Goal: Task Accomplishment & Management: Manage account settings

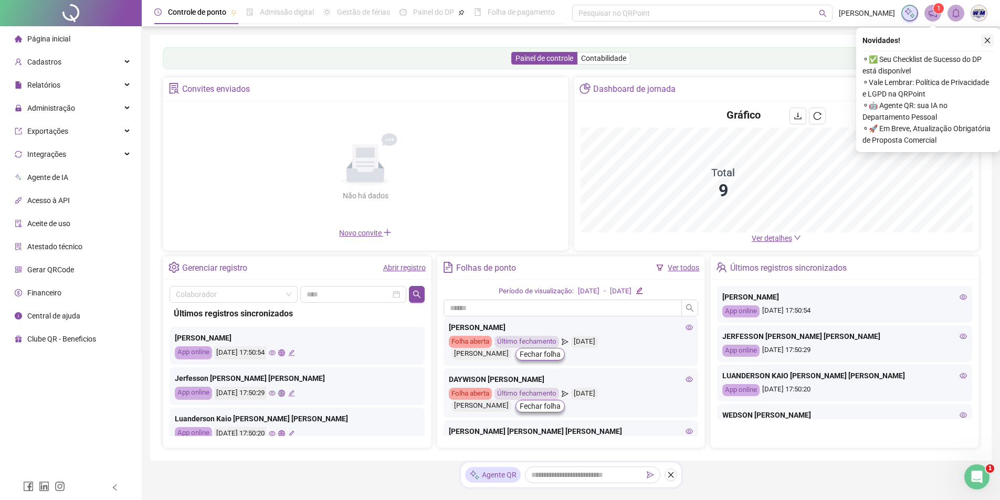
click at [987, 40] on icon "close" at bounding box center [987, 40] width 7 height 7
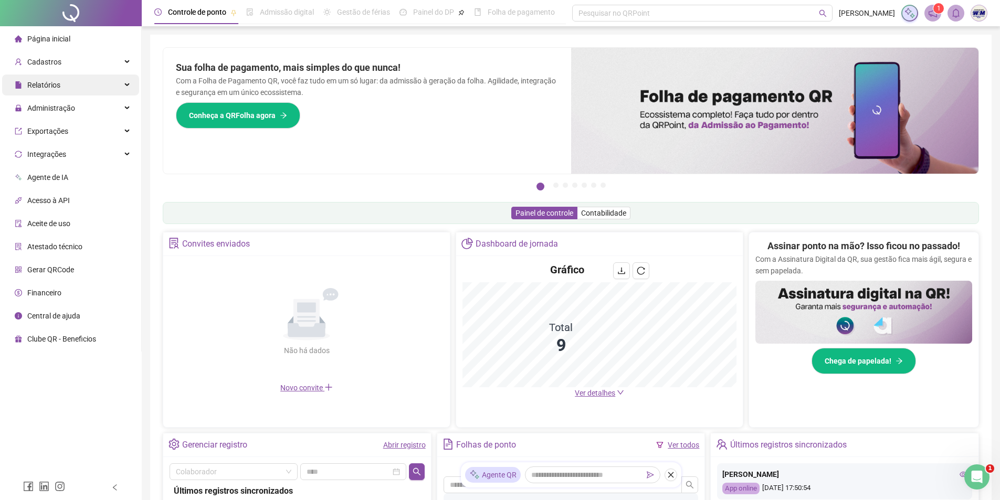
click at [42, 81] on span "Relatórios" at bounding box center [43, 85] width 33 height 8
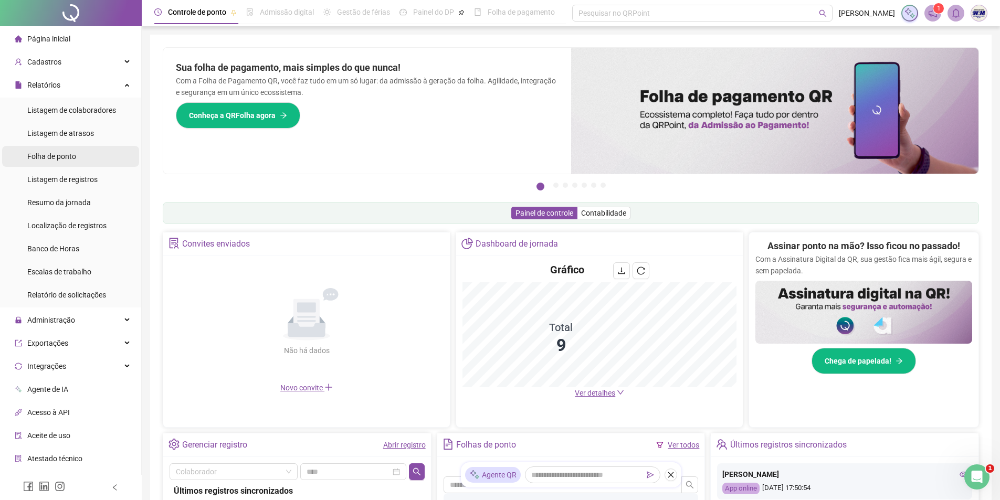
click at [66, 156] on span "Folha de ponto" at bounding box center [51, 156] width 49 height 8
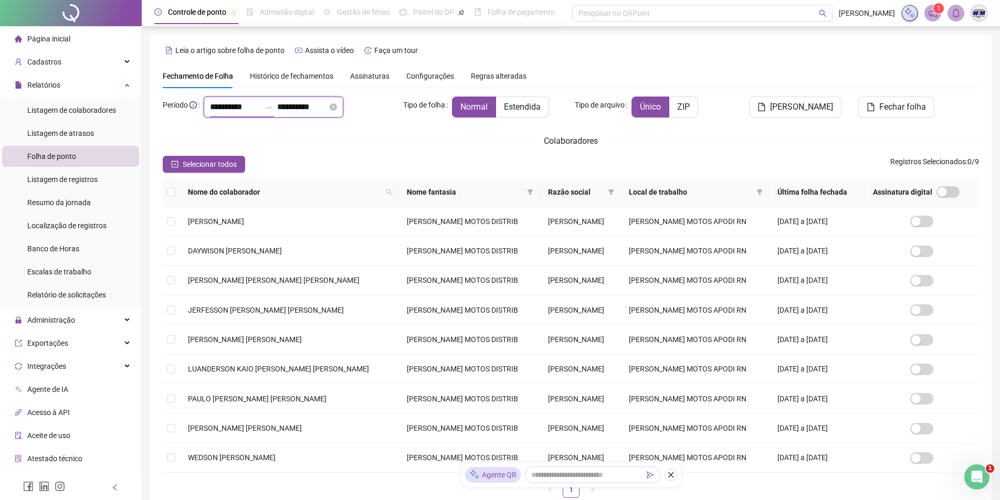
click at [214, 110] on input "**********" at bounding box center [235, 107] width 50 height 13
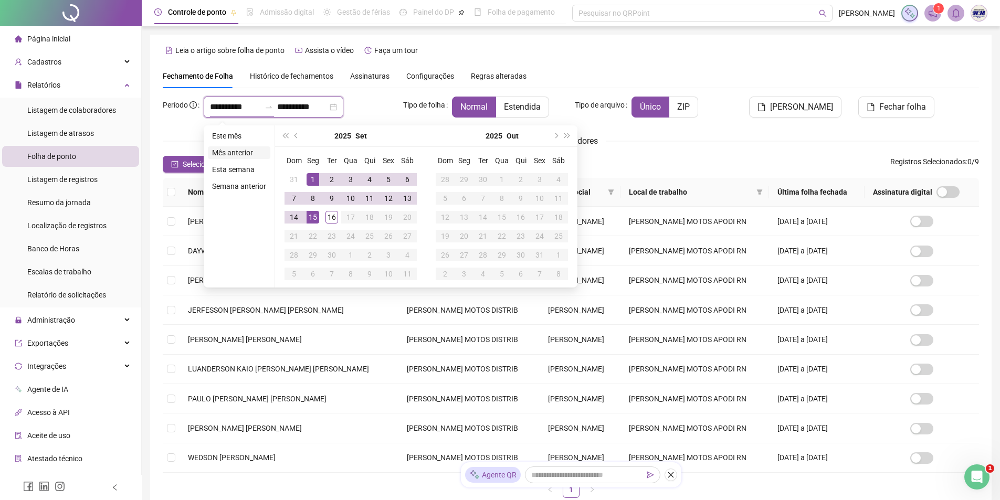
type input "**********"
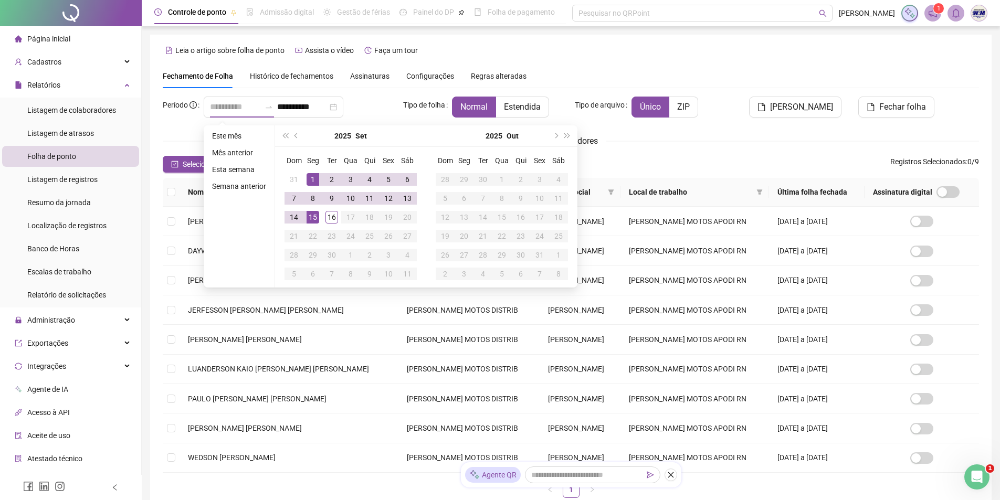
click at [313, 182] on div "1" at bounding box center [313, 179] width 13 height 13
type input "**********"
click at [329, 217] on div "16" at bounding box center [332, 217] width 13 height 13
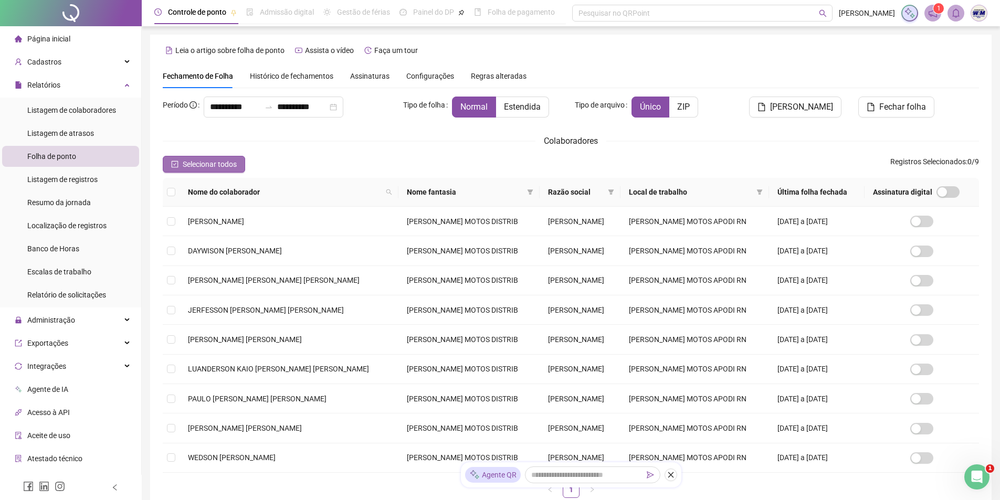
click at [173, 163] on icon "check-square" at bounding box center [174, 164] width 7 height 7
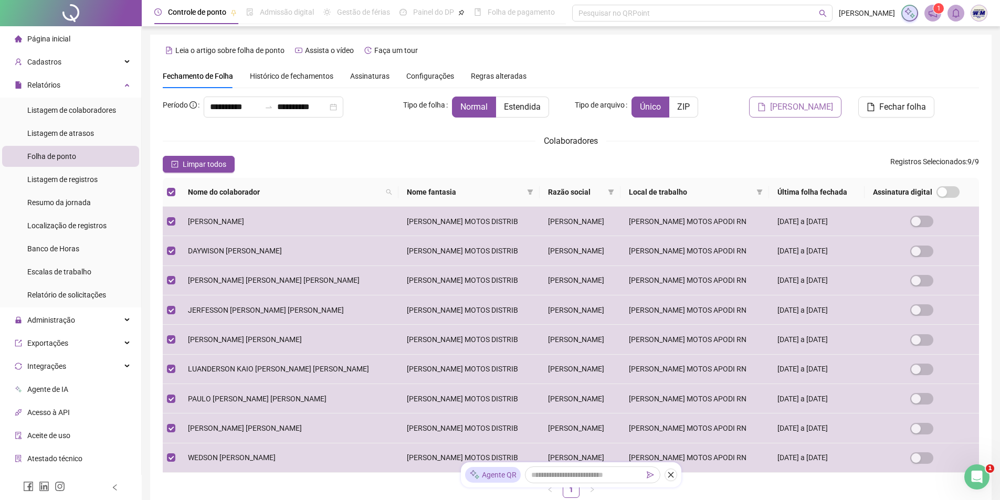
click at [798, 105] on span "[PERSON_NAME]" at bounding box center [801, 107] width 63 height 13
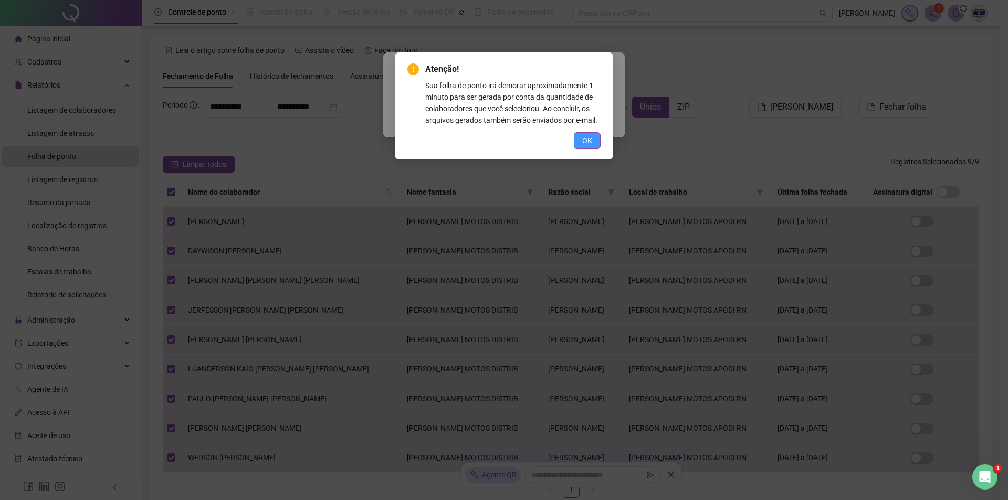
click at [584, 139] on span "OK" at bounding box center [587, 141] width 10 height 12
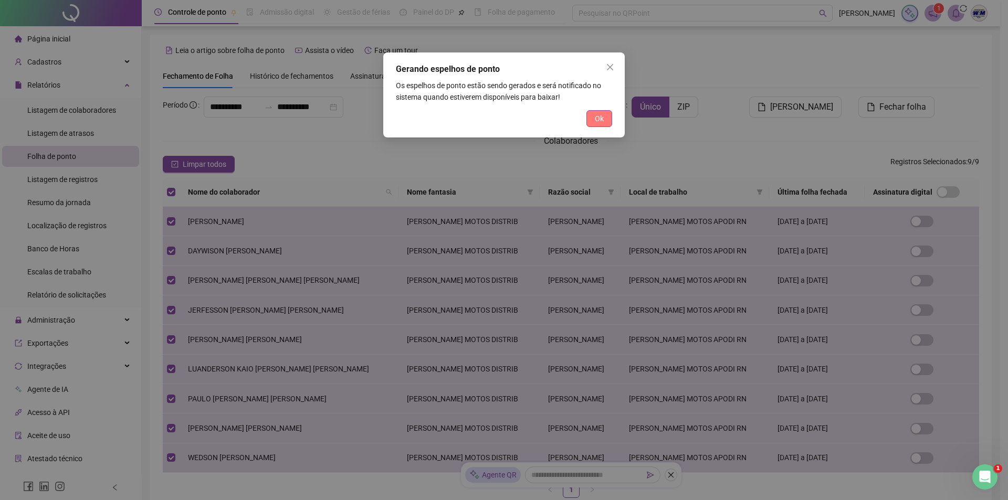
click at [595, 120] on span "Ok" at bounding box center [599, 119] width 9 height 12
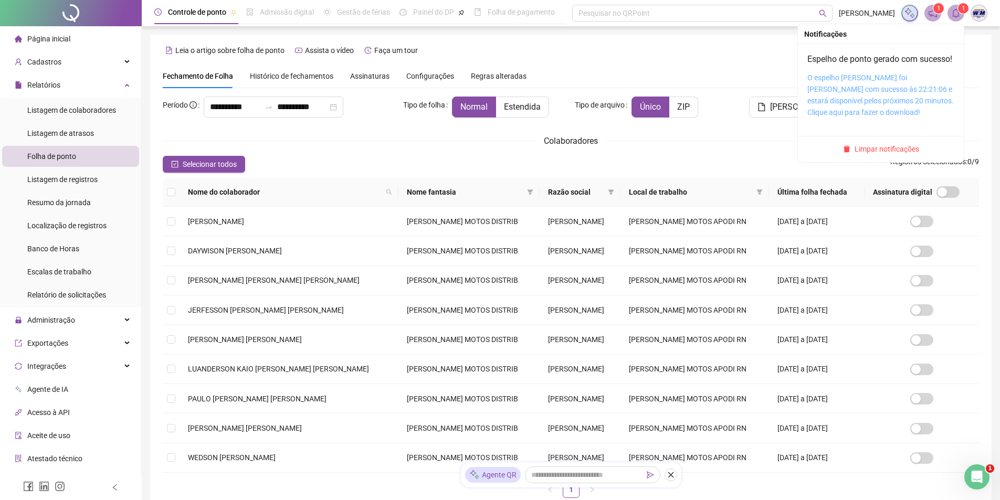
click at [860, 104] on link "O espelho [PERSON_NAME] foi [PERSON_NAME] com sucesso às 22:21:06 e estará disp…" at bounding box center [881, 95] width 147 height 43
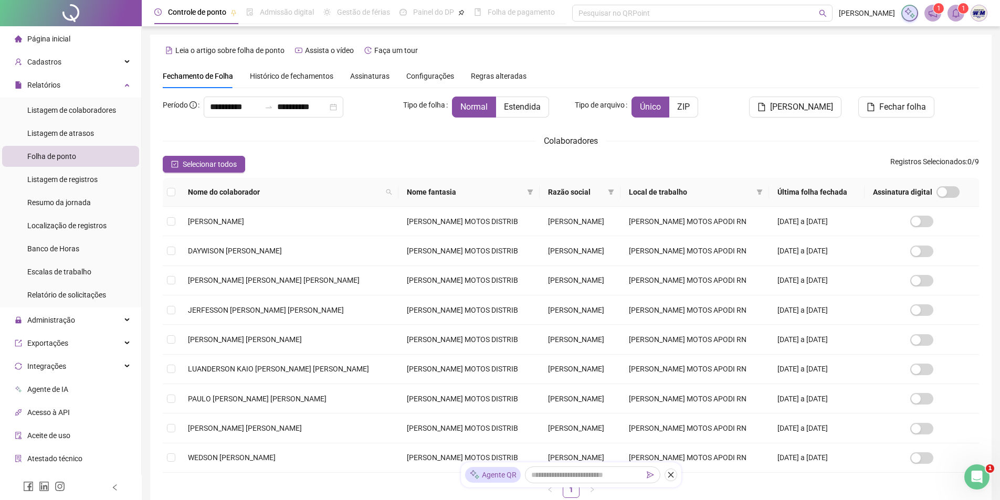
click at [54, 36] on span "Página inicial" at bounding box center [48, 39] width 43 height 8
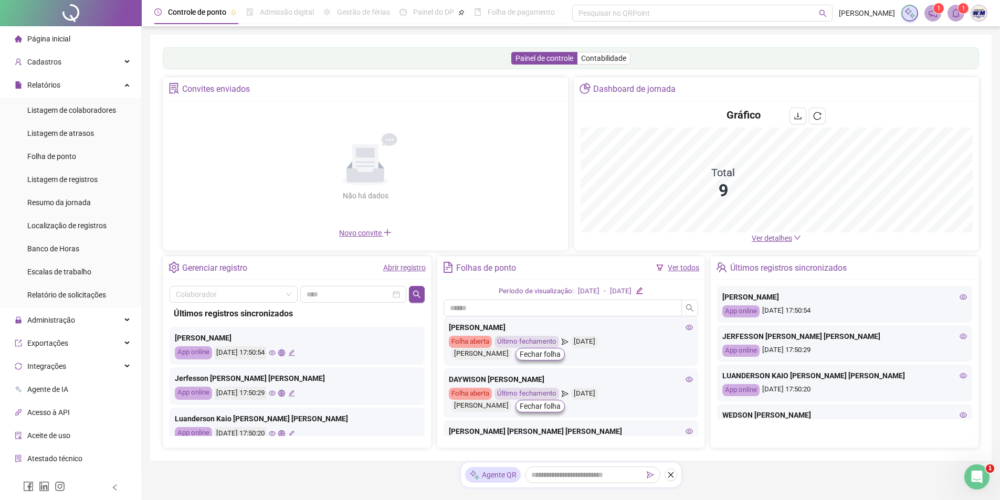
click at [398, 270] on link "Abrir registro" at bounding box center [404, 268] width 43 height 8
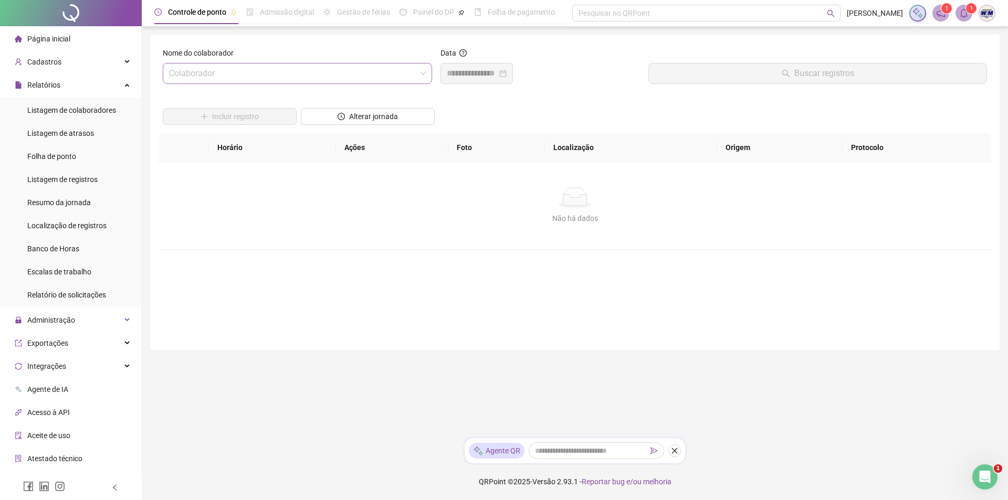
click at [299, 70] on input "search" at bounding box center [292, 74] width 247 height 20
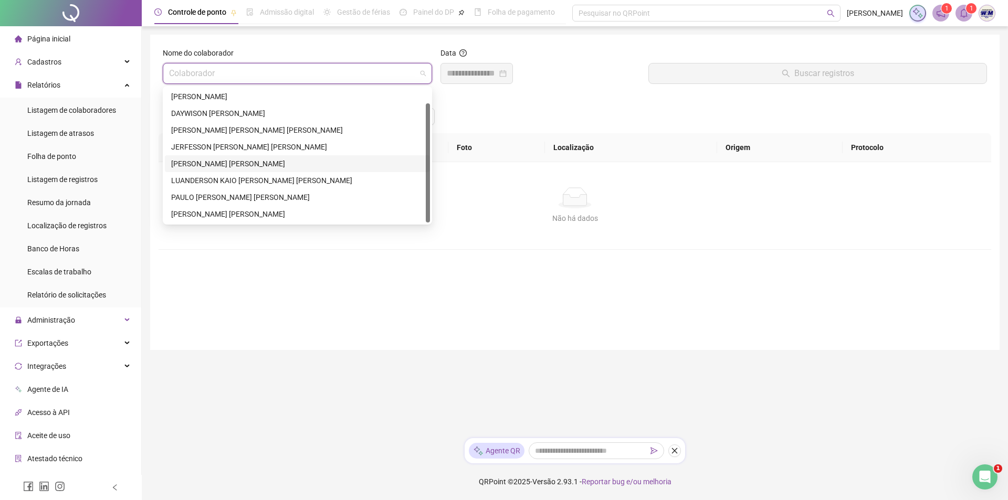
scroll to position [17, 0]
click at [250, 215] on div "WEDSON [PERSON_NAME]" at bounding box center [297, 214] width 253 height 12
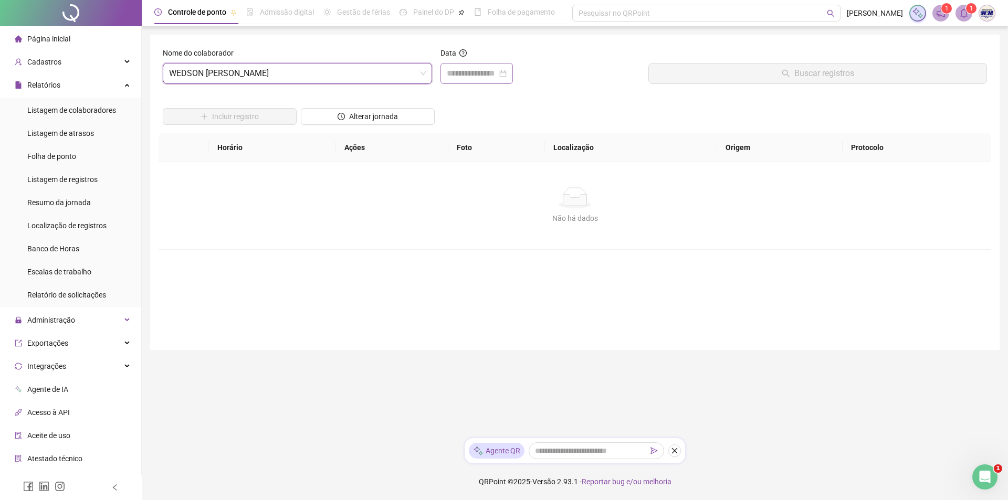
click at [507, 74] on div at bounding box center [477, 73] width 60 height 13
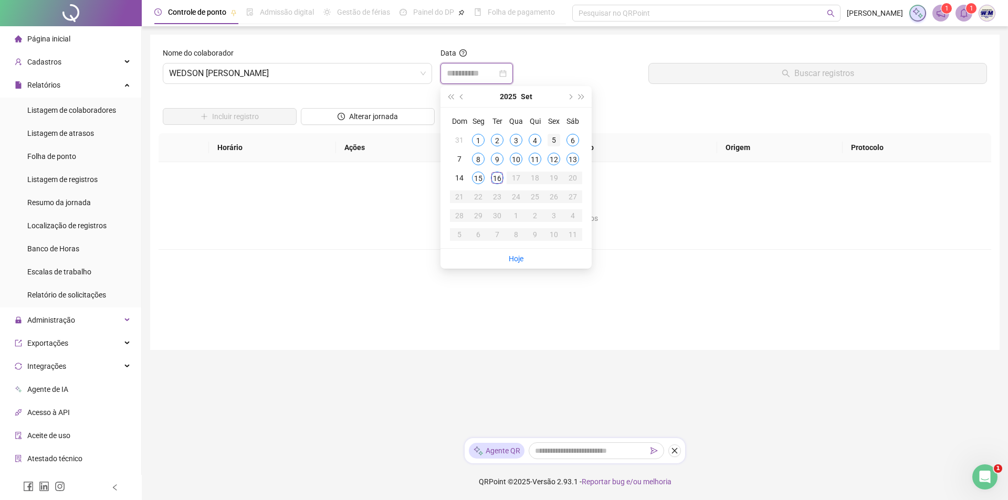
type input "**********"
click at [556, 139] on div "5" at bounding box center [554, 140] width 13 height 13
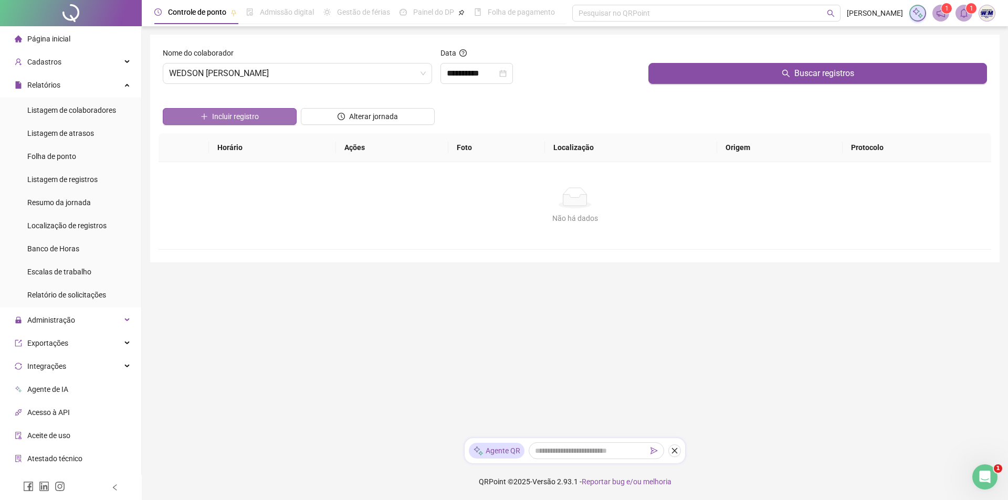
click at [245, 114] on span "Incluir registro" at bounding box center [235, 117] width 47 height 12
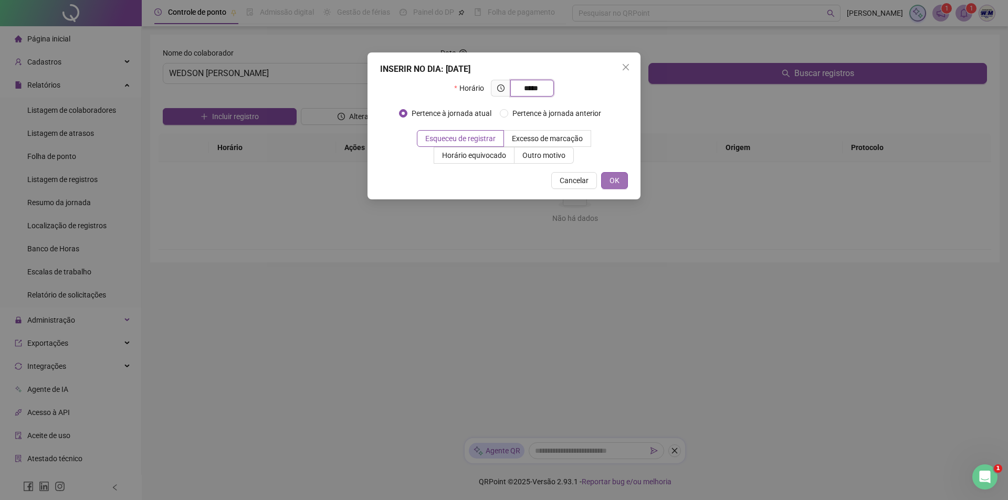
type input "*****"
click at [625, 179] on button "OK" at bounding box center [614, 180] width 27 height 17
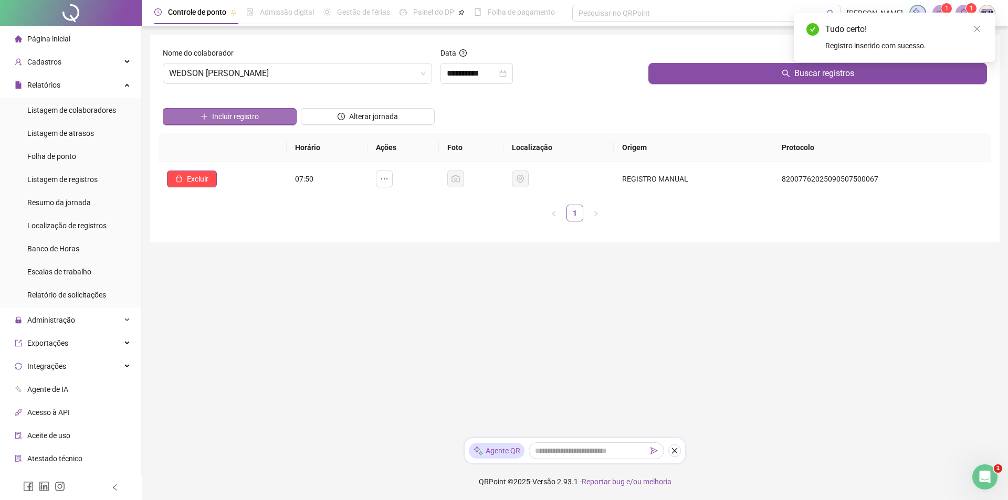
click at [233, 115] on span "Incluir registro" at bounding box center [235, 117] width 47 height 12
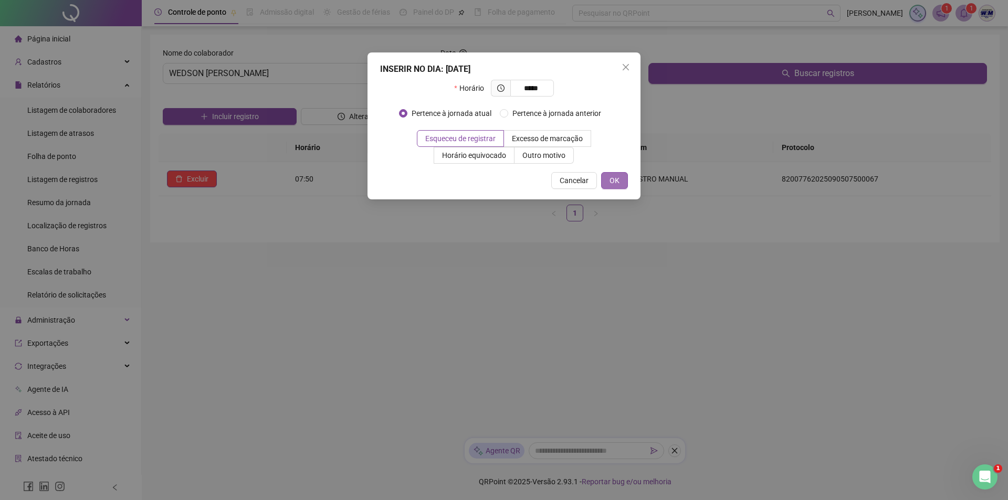
type input "*****"
click at [619, 183] on span "OK" at bounding box center [615, 181] width 10 height 12
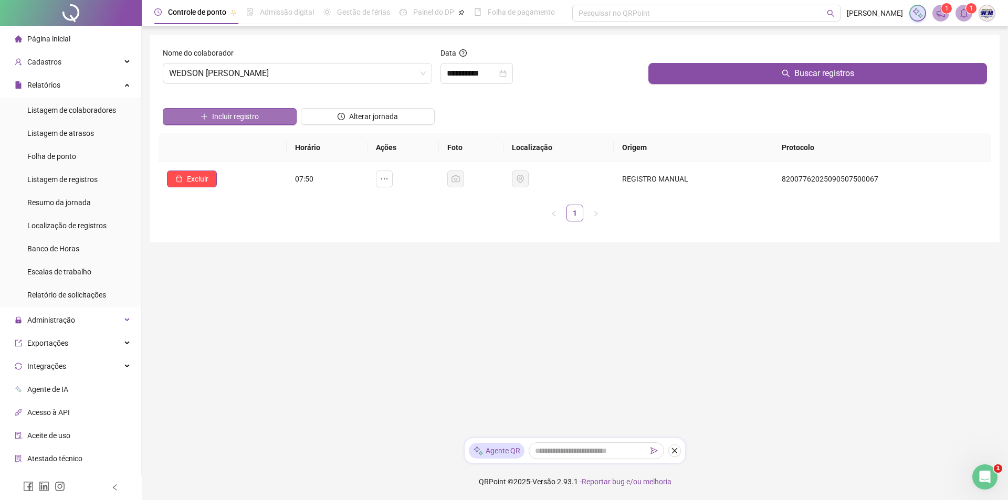
click at [223, 116] on span "Incluir registro" at bounding box center [235, 117] width 47 height 12
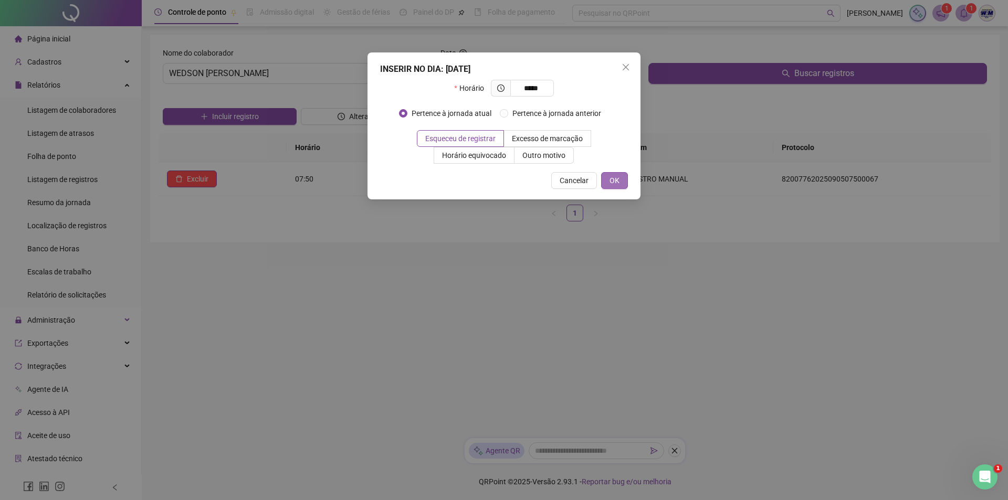
type input "*****"
click at [613, 179] on span "OK" at bounding box center [615, 181] width 10 height 12
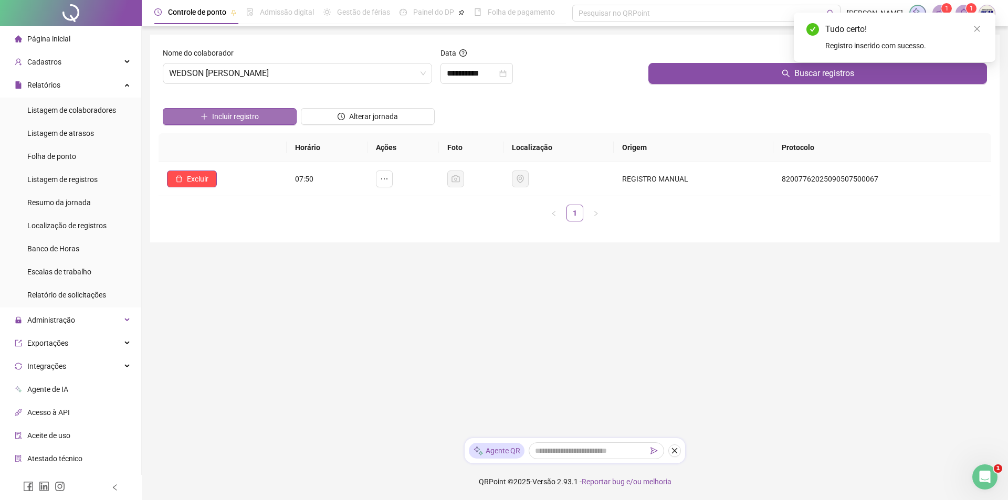
click at [222, 117] on span "Incluir registro" at bounding box center [235, 117] width 47 height 12
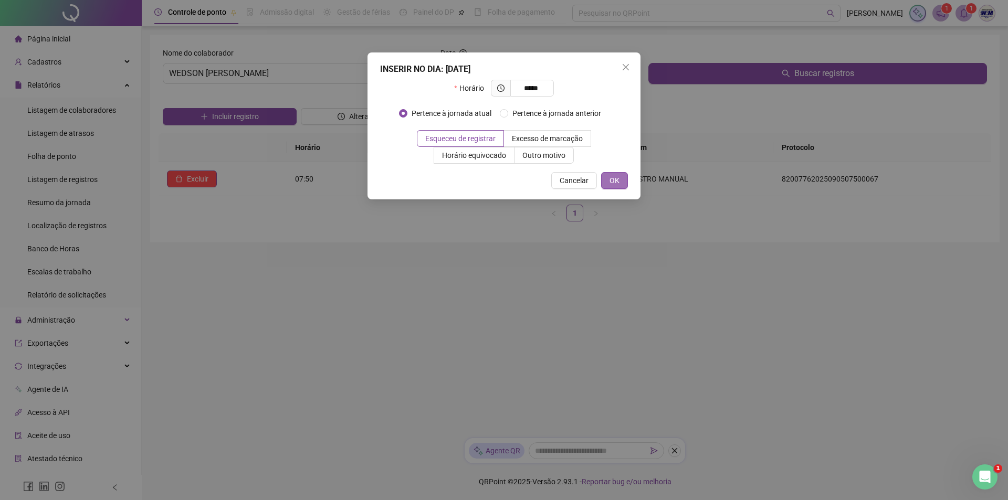
type input "*****"
click at [618, 178] on span "OK" at bounding box center [615, 181] width 10 height 12
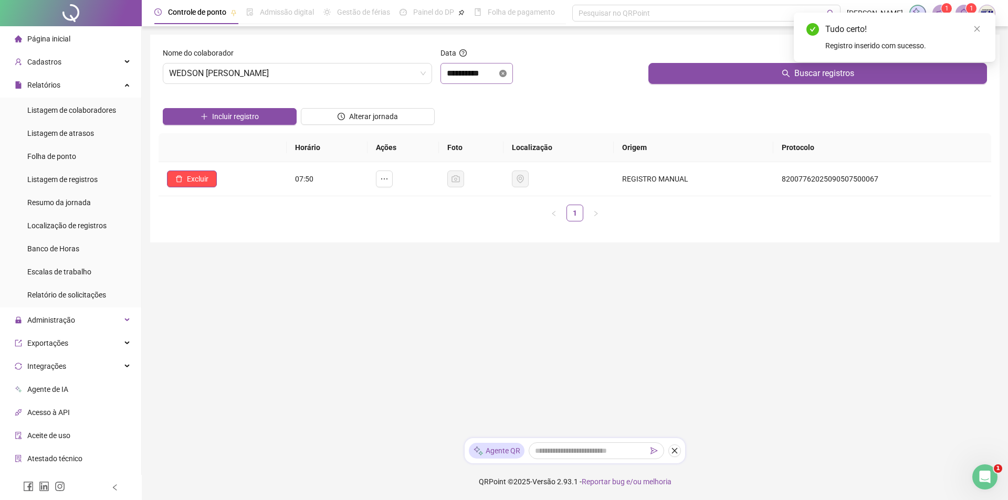
click at [507, 74] on icon "close-circle" at bounding box center [502, 73] width 7 height 7
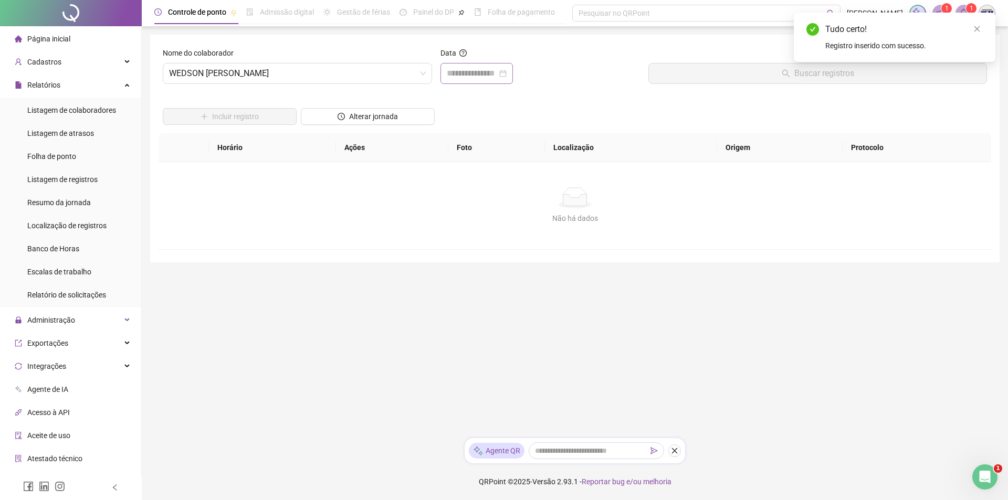
click at [507, 74] on div at bounding box center [477, 73] width 60 height 13
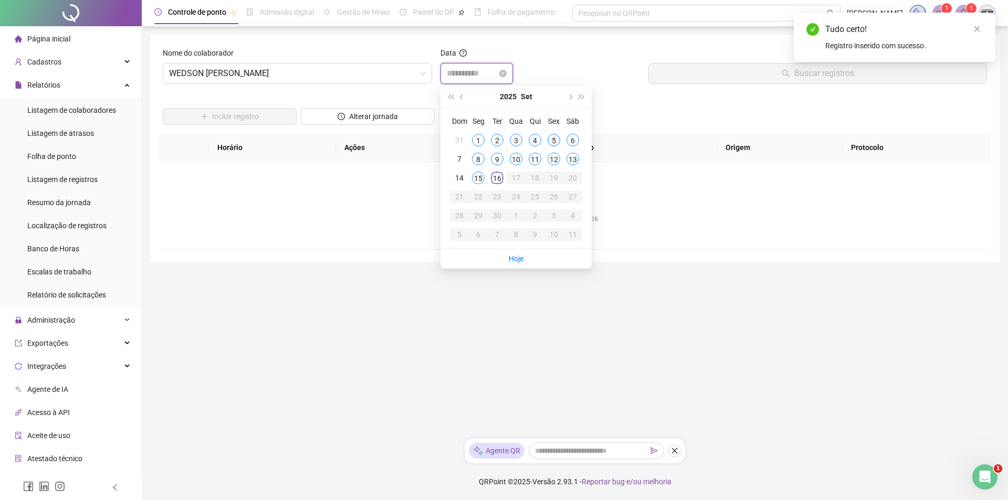
type input "**********"
click at [550, 139] on div "5" at bounding box center [554, 140] width 13 height 13
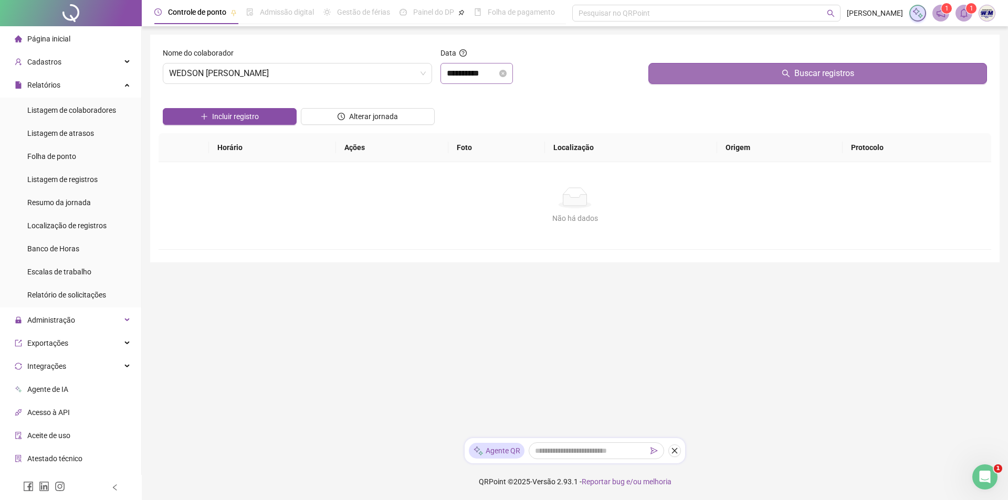
click at [685, 71] on button "Buscar registros" at bounding box center [818, 73] width 339 height 21
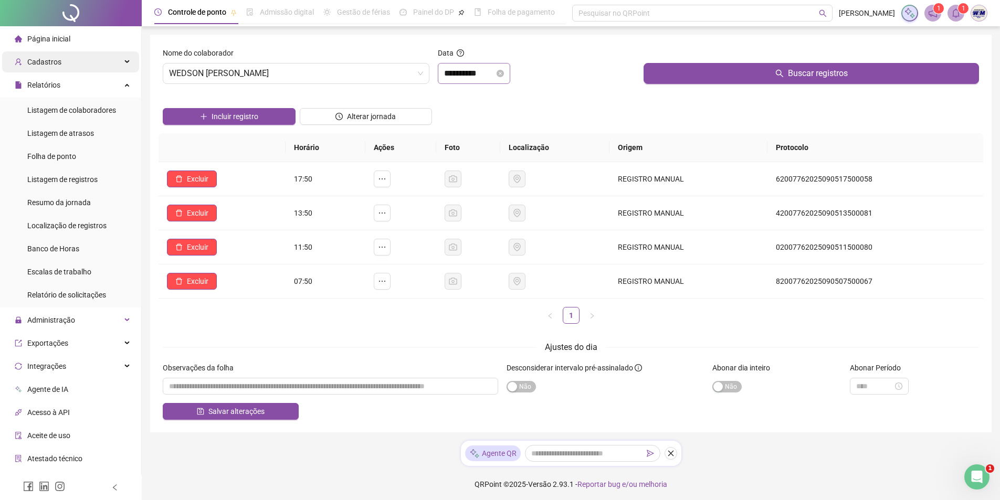
click at [31, 58] on span "Cadastros" at bounding box center [44, 62] width 34 height 8
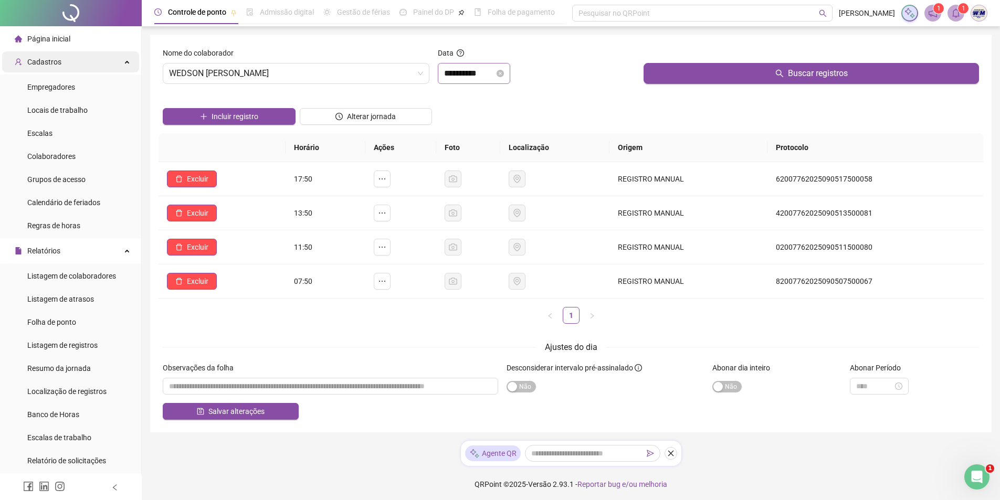
drag, startPoint x: 50, startPoint y: 57, endPoint x: 53, endPoint y: 63, distance: 6.6
click at [50, 60] on span "Cadastros" at bounding box center [44, 62] width 34 height 8
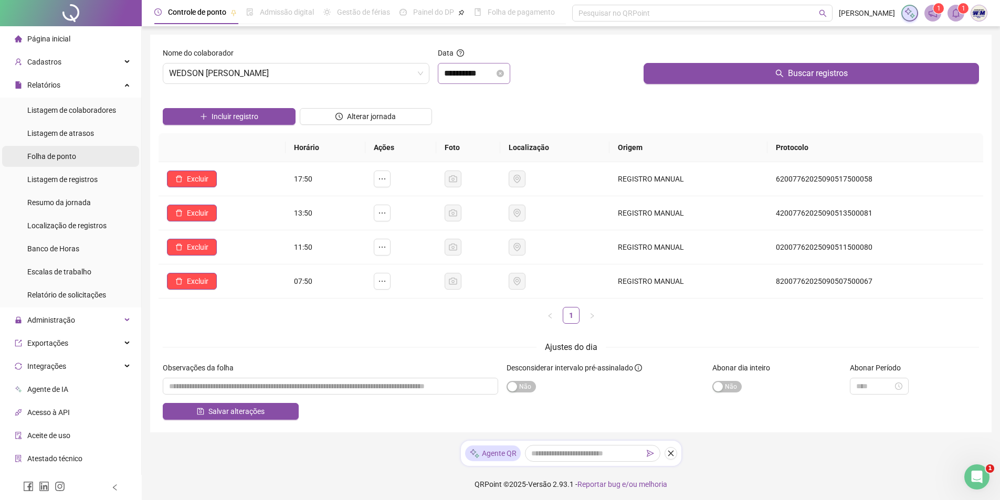
click at [74, 153] on span "Folha de ponto" at bounding box center [51, 156] width 49 height 8
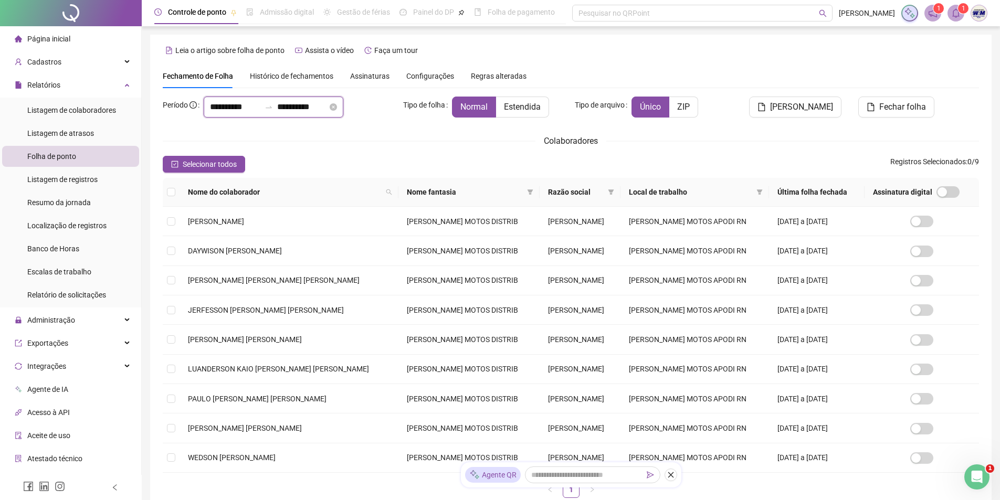
click at [213, 107] on input "**********" at bounding box center [235, 107] width 50 height 13
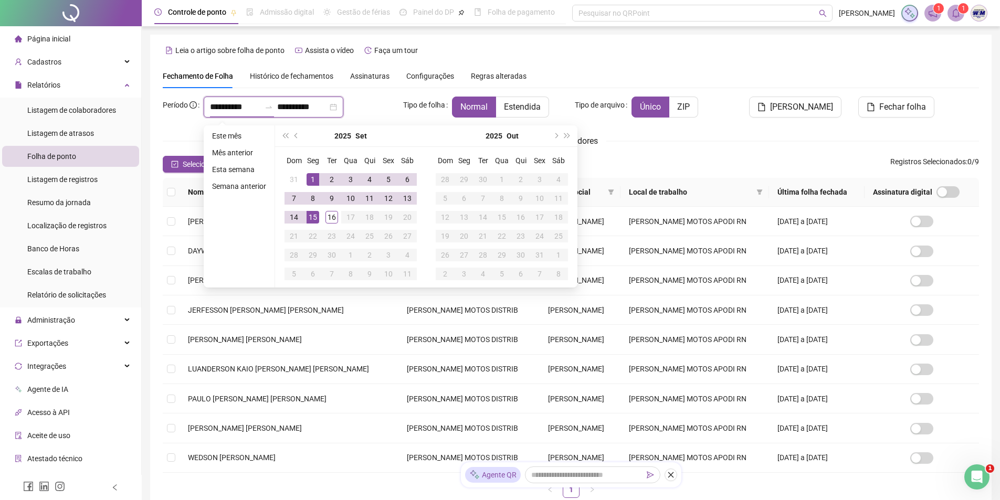
type input "**********"
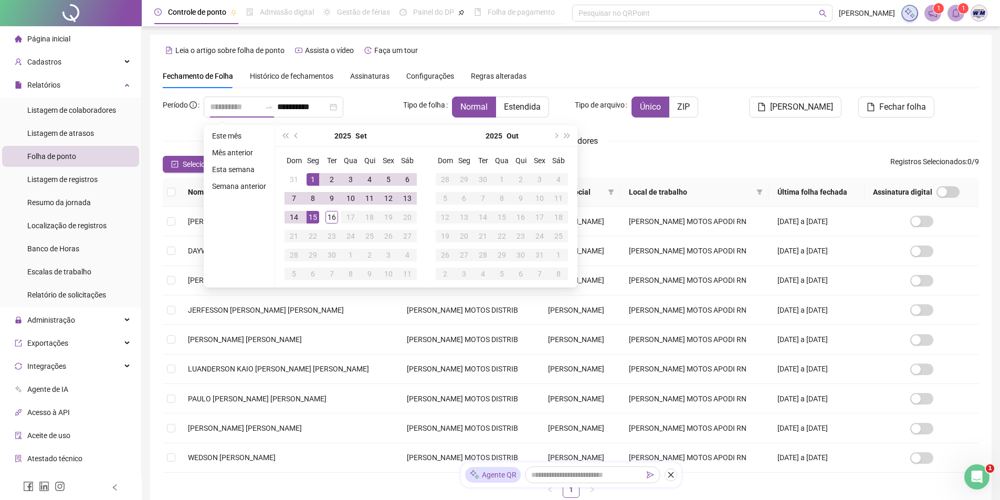
click at [307, 179] on div "1" at bounding box center [313, 179] width 13 height 13
type input "**********"
click at [332, 220] on div "16" at bounding box center [332, 217] width 13 height 13
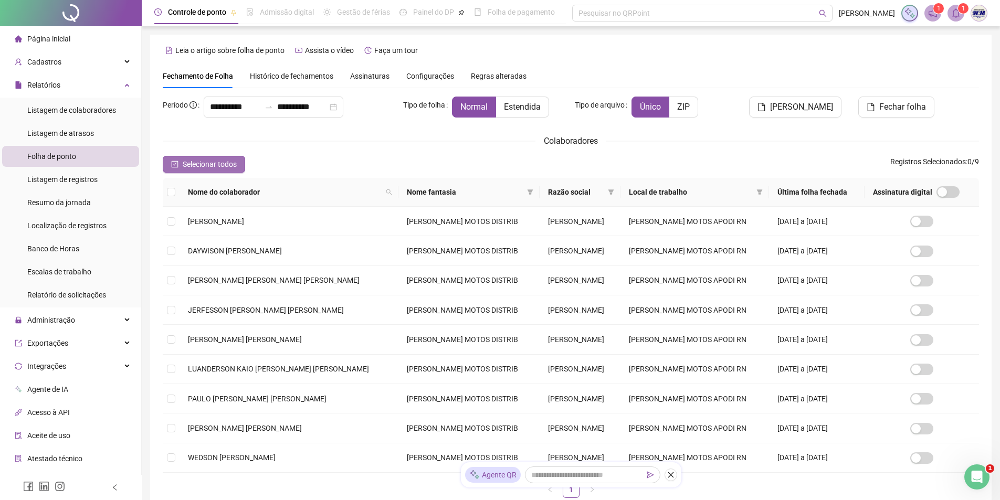
click at [174, 161] on icon "check-square" at bounding box center [175, 164] width 7 height 7
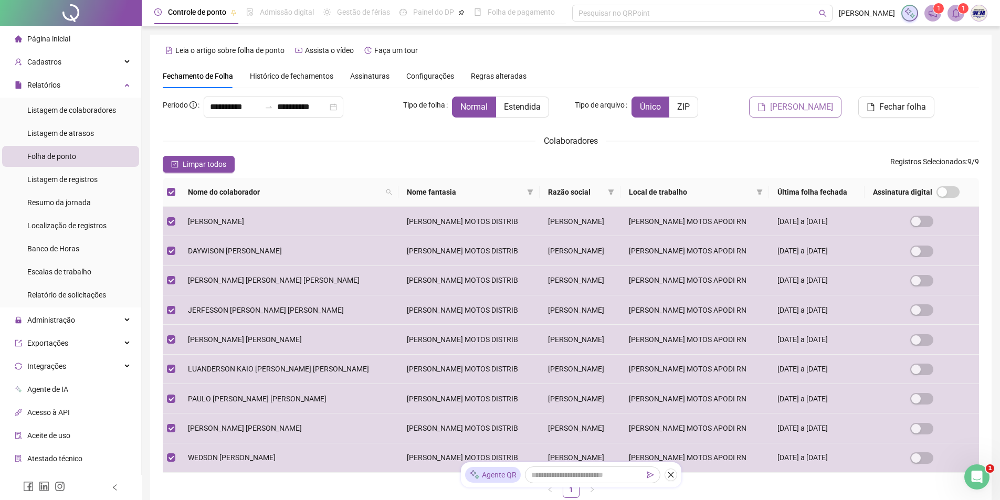
click at [794, 108] on span "[PERSON_NAME]" at bounding box center [801, 107] width 63 height 13
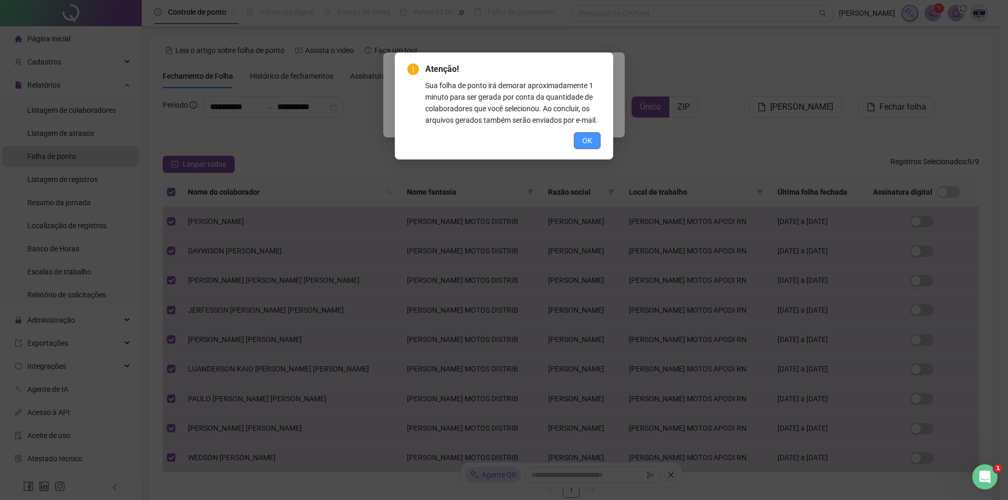
click at [580, 138] on button "OK" at bounding box center [587, 140] width 27 height 17
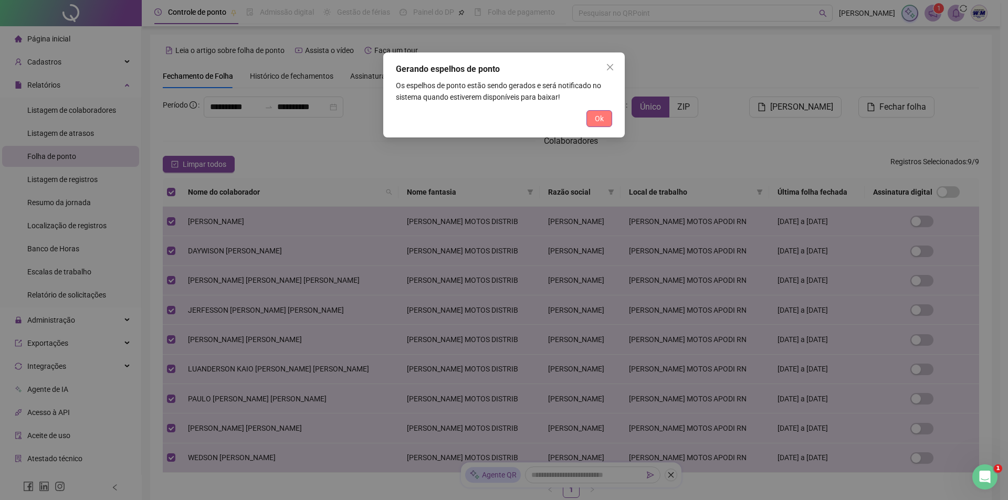
click at [601, 118] on span "Ok" at bounding box center [599, 119] width 9 height 12
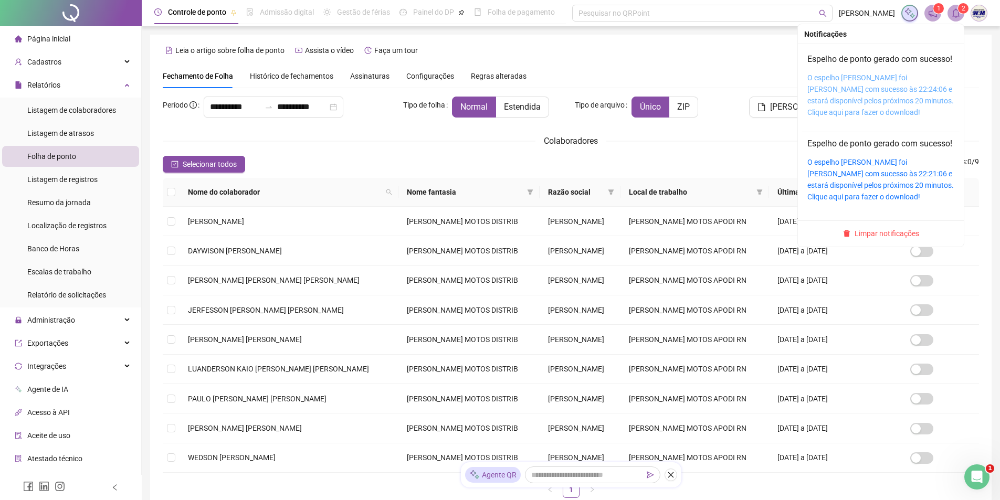
click at [863, 102] on link "O espelho [PERSON_NAME] foi [PERSON_NAME] com sucesso às 22:24:06 e estará disp…" at bounding box center [881, 95] width 147 height 43
click at [958, 13] on icon "bell" at bounding box center [955, 12] width 9 height 9
click at [863, 107] on div "O espelho [PERSON_NAME] foi [PERSON_NAME] com sucesso às 22:24:06 e estará disp…" at bounding box center [881, 95] width 147 height 46
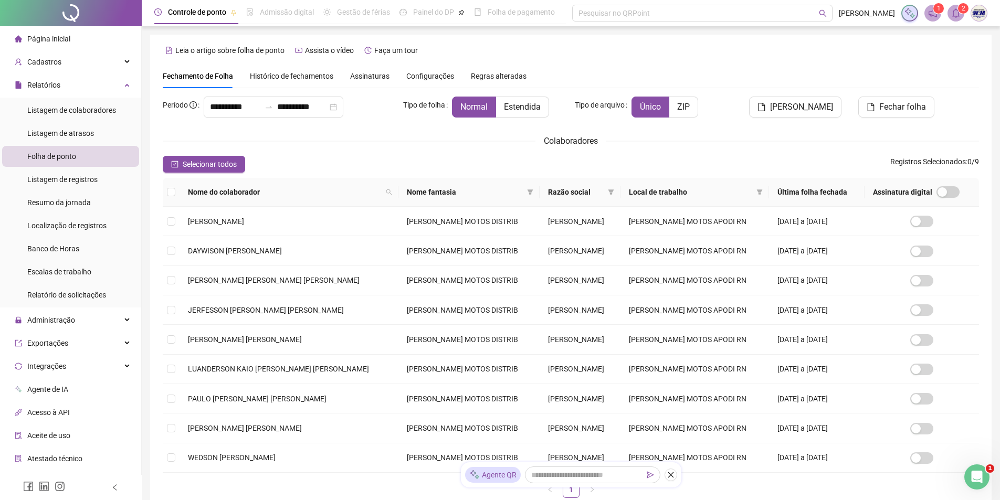
click at [60, 36] on span "Página inicial" at bounding box center [48, 39] width 43 height 8
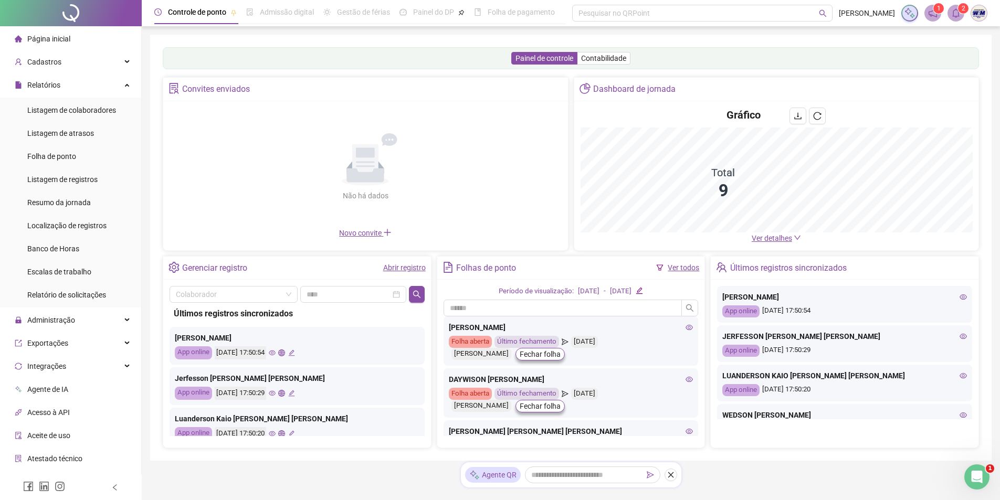
click at [392, 267] on link "Abrir registro" at bounding box center [404, 268] width 43 height 8
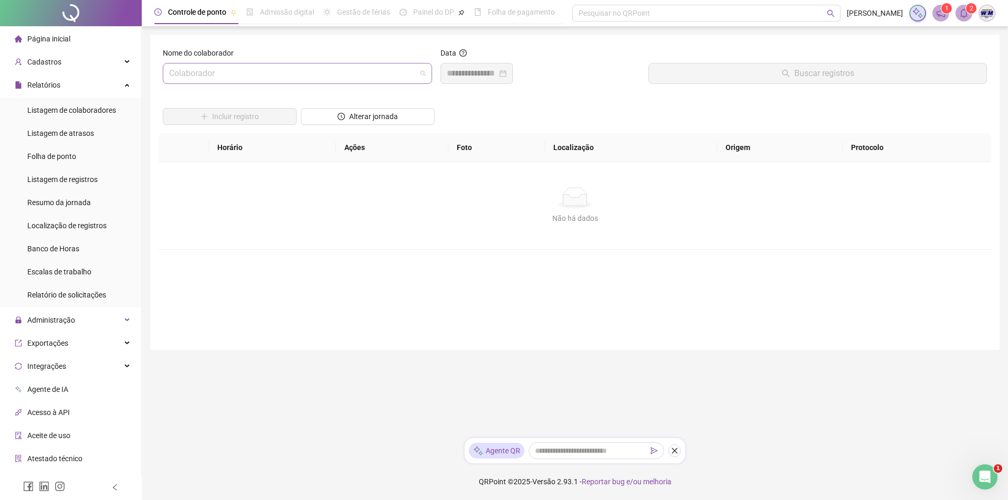
click at [261, 73] on input "search" at bounding box center [292, 74] width 247 height 20
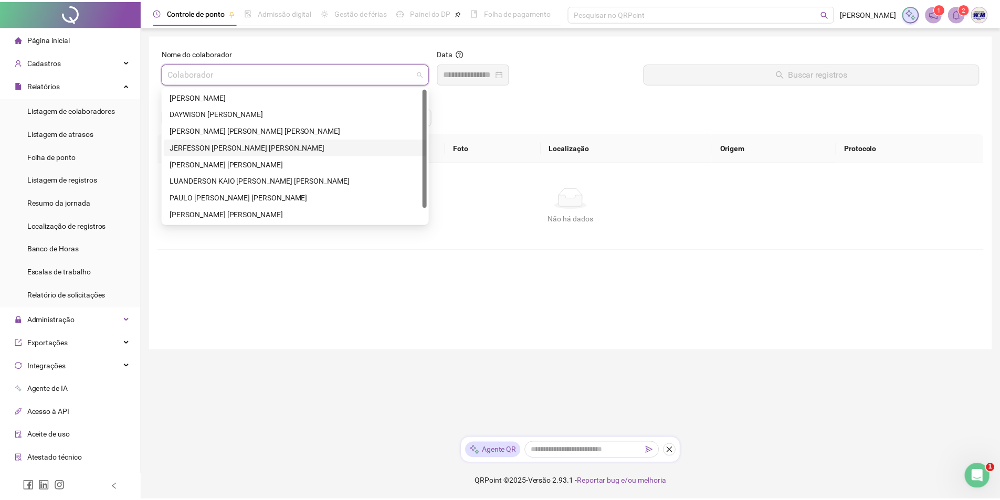
scroll to position [17, 0]
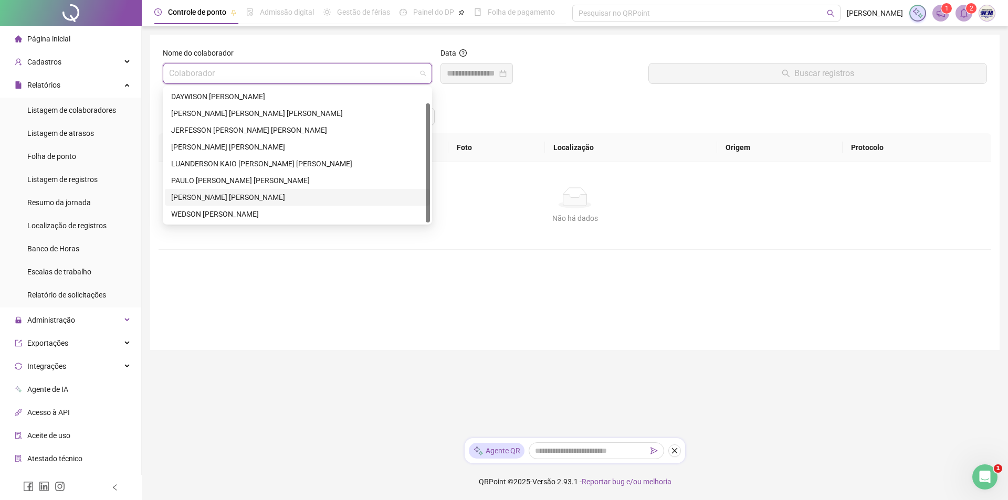
click at [260, 195] on div "[PERSON_NAME] [PERSON_NAME]" at bounding box center [297, 198] width 253 height 12
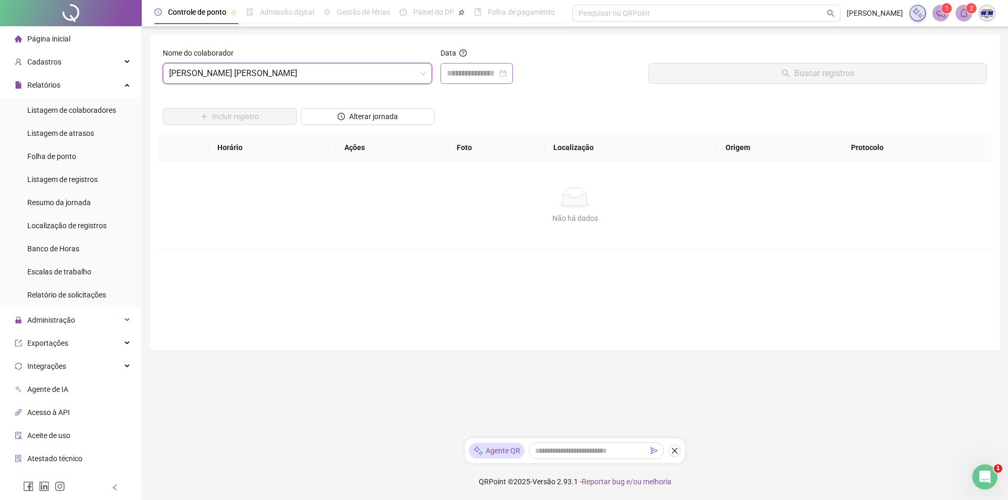
click at [507, 73] on div at bounding box center [477, 73] width 60 height 13
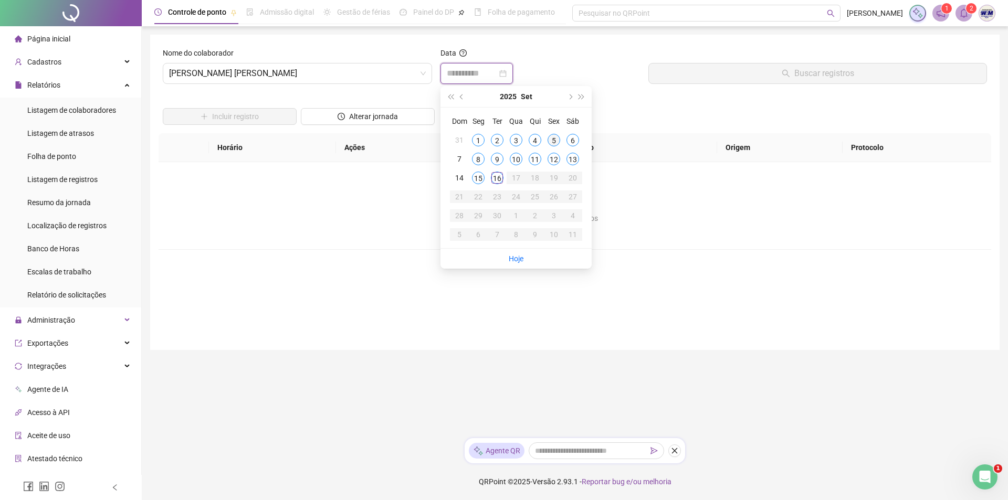
type input "**********"
click at [555, 138] on div "5" at bounding box center [554, 140] width 13 height 13
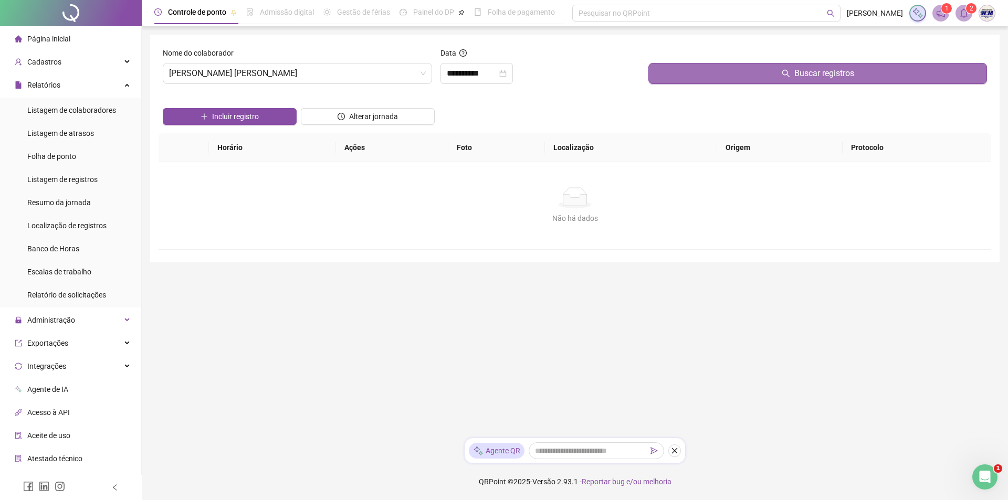
click at [682, 71] on button "Buscar registros" at bounding box center [818, 73] width 339 height 21
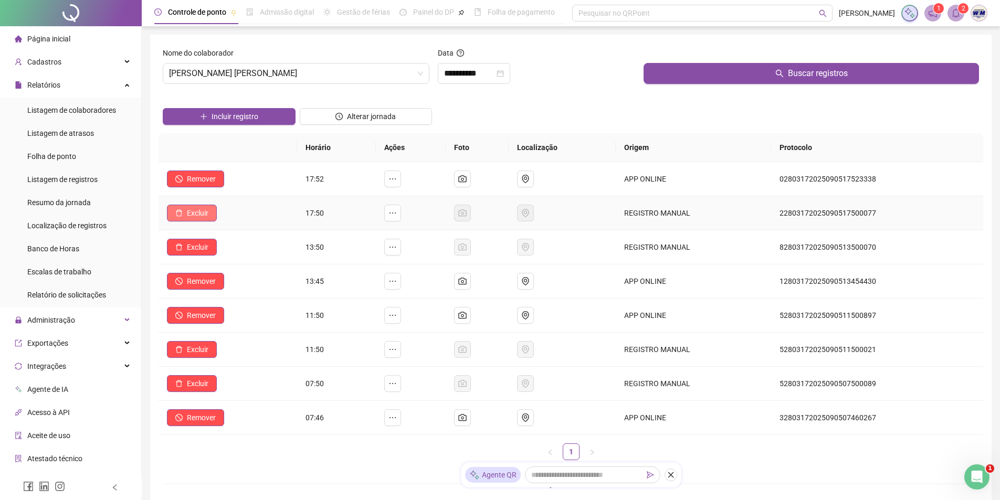
click at [196, 210] on span "Excluir" at bounding box center [198, 213] width 22 height 12
click at [229, 183] on span "Sim" at bounding box center [227, 186] width 12 height 12
click at [191, 245] on span "Excluir" at bounding box center [198, 248] width 22 height 12
click at [226, 219] on span "Sim" at bounding box center [227, 220] width 12 height 12
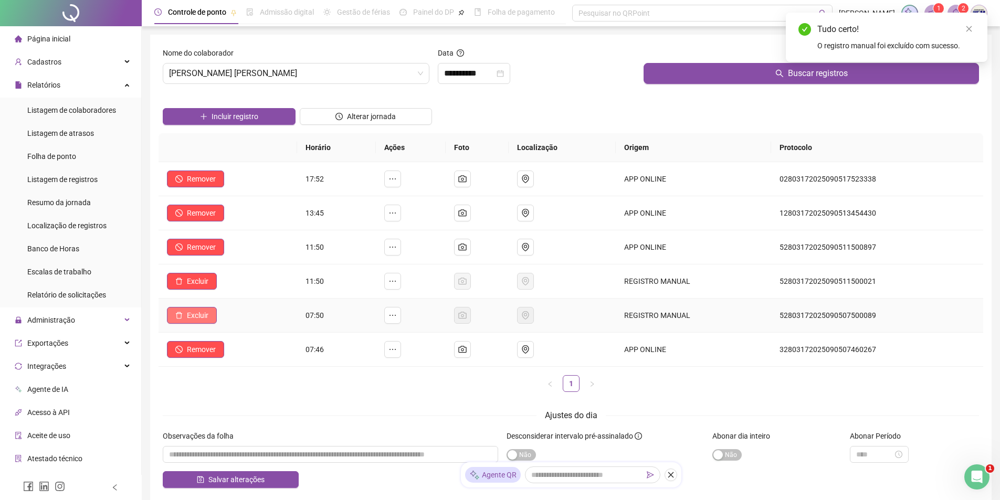
click at [196, 312] on span "Excluir" at bounding box center [198, 316] width 22 height 12
click at [226, 289] on span "Sim" at bounding box center [227, 289] width 12 height 12
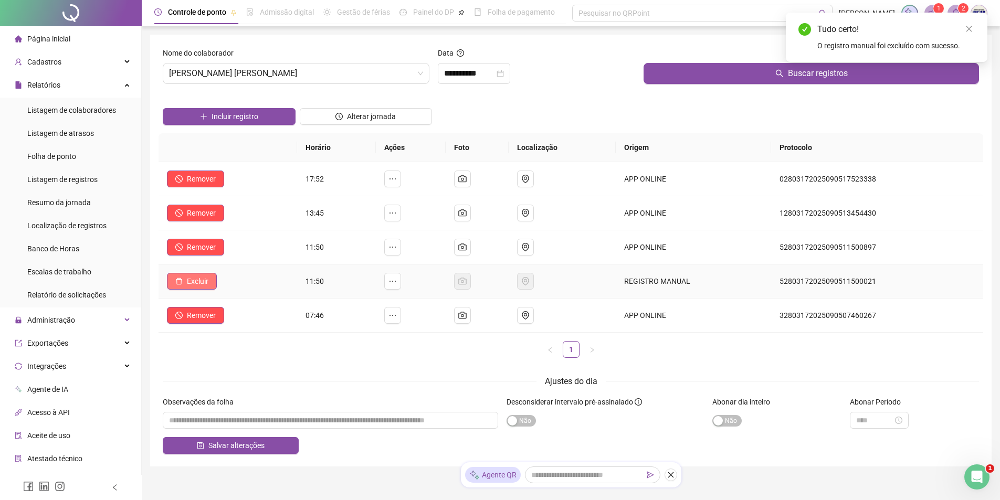
click at [188, 280] on span "Excluir" at bounding box center [198, 282] width 22 height 12
click at [227, 253] on span "Sim" at bounding box center [227, 254] width 12 height 12
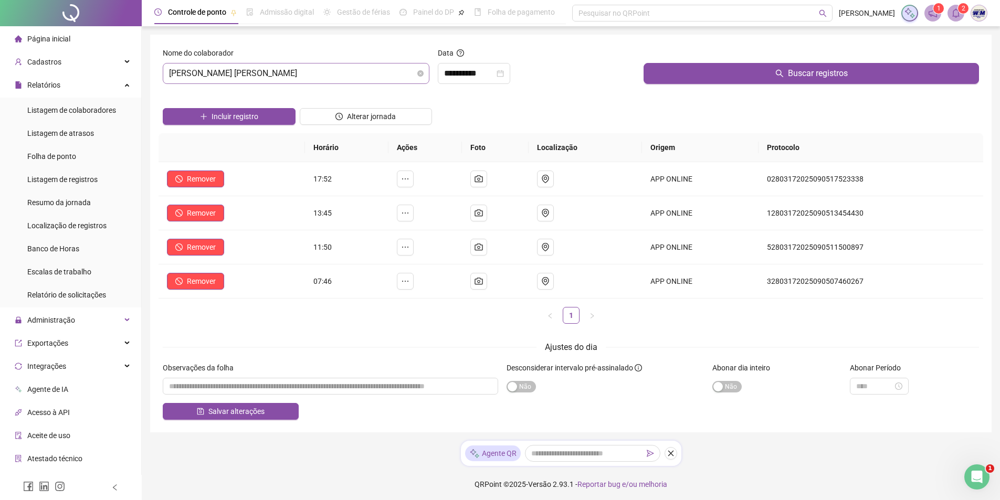
click at [308, 80] on span "[PERSON_NAME] [PERSON_NAME]" at bounding box center [296, 74] width 254 height 20
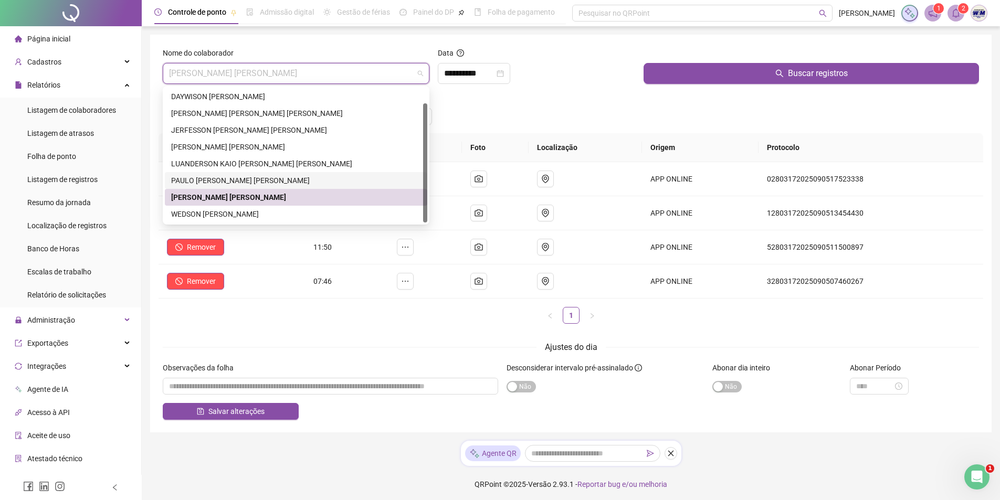
click at [259, 180] on div "PAULO [PERSON_NAME] [PERSON_NAME]" at bounding box center [296, 181] width 250 height 12
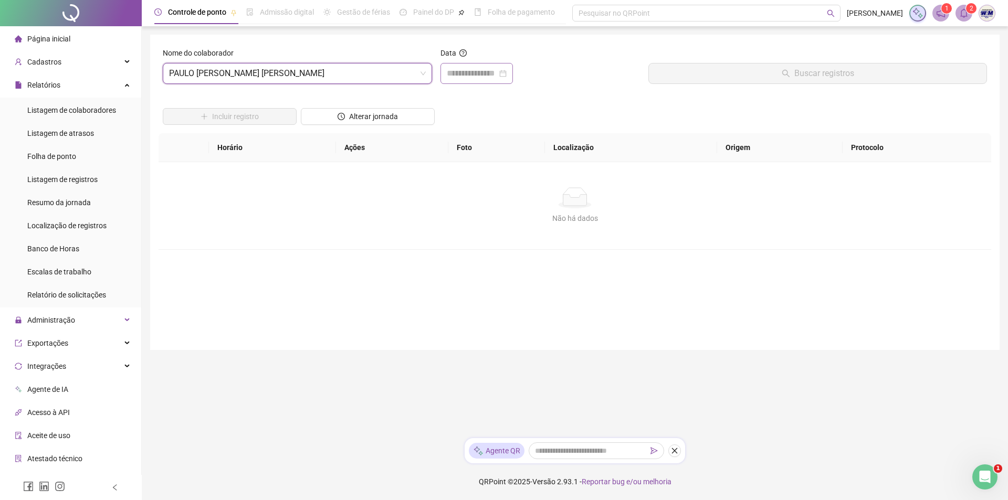
click at [507, 70] on div at bounding box center [477, 73] width 60 height 13
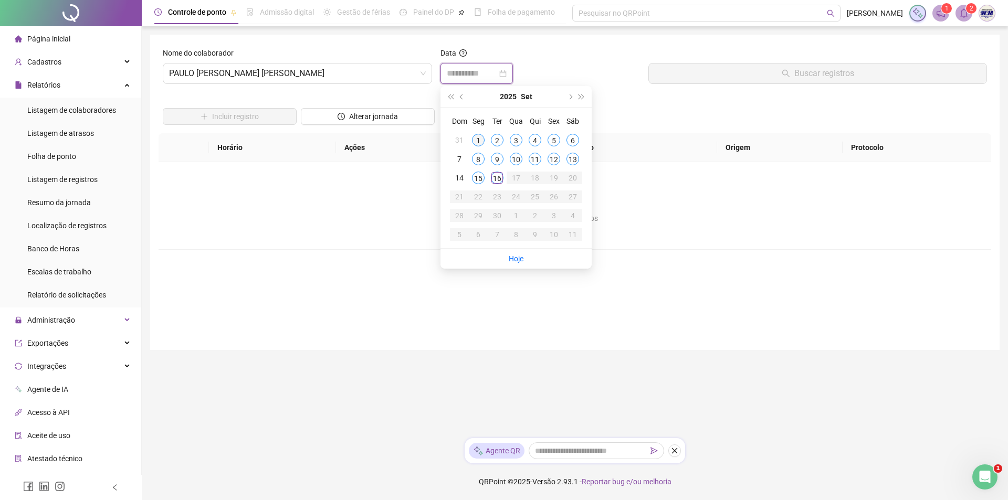
type input "**********"
click at [477, 138] on div "1" at bounding box center [478, 140] width 13 height 13
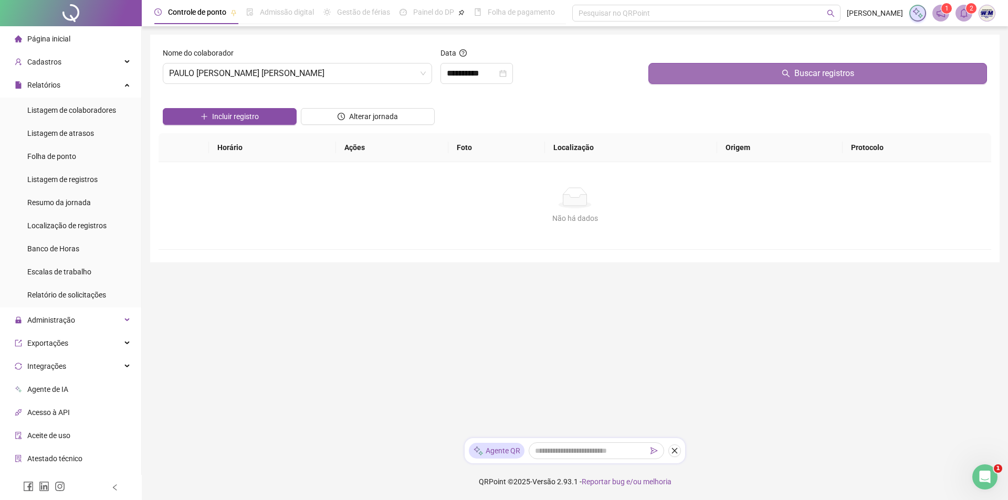
click at [674, 76] on button "Buscar registros" at bounding box center [818, 73] width 339 height 21
